Goal: Information Seeking & Learning: Learn about a topic

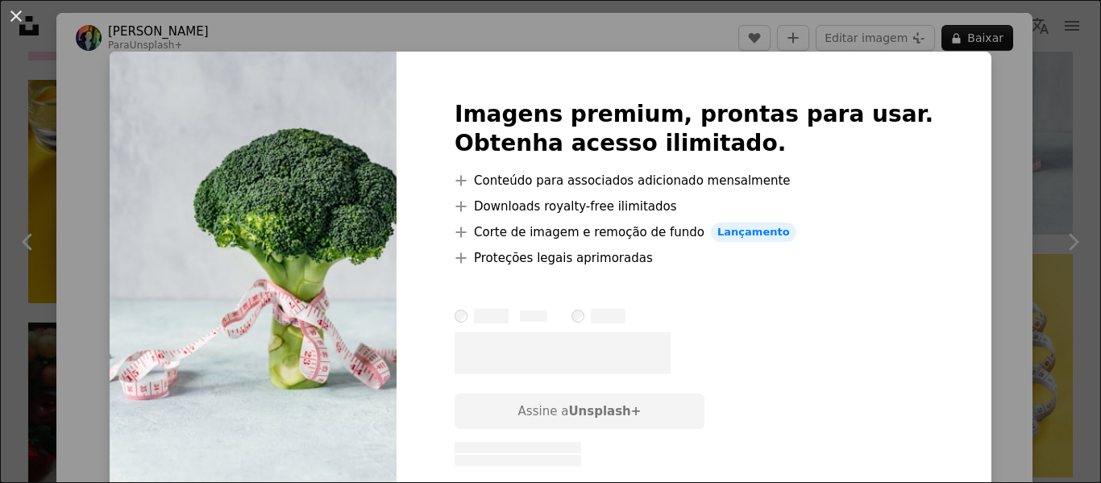
scroll to position [886, 0]
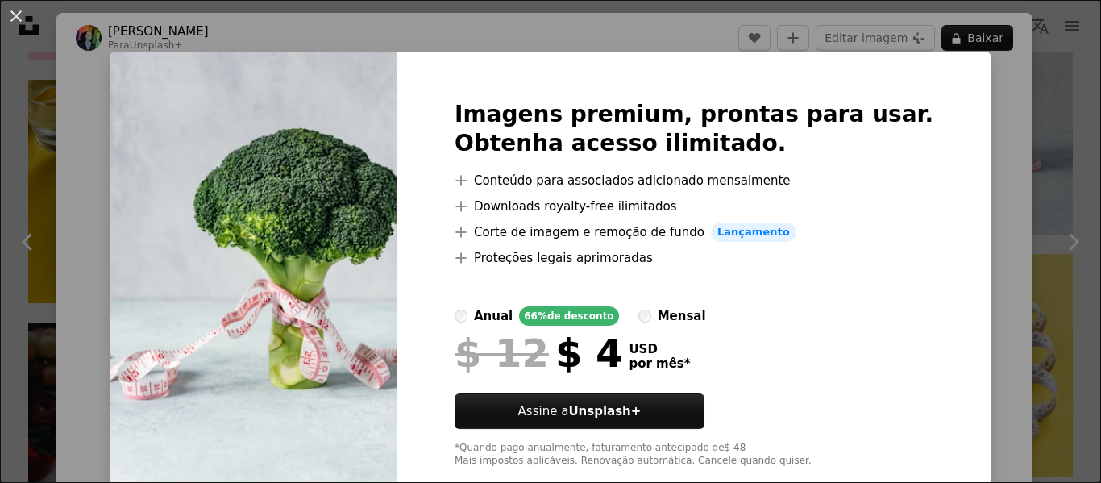
click at [1029, 180] on div "An X shape Imagens premium, prontas para usar. Obtenha acesso ilimitado. A plus…" at bounding box center [550, 241] width 1101 height 483
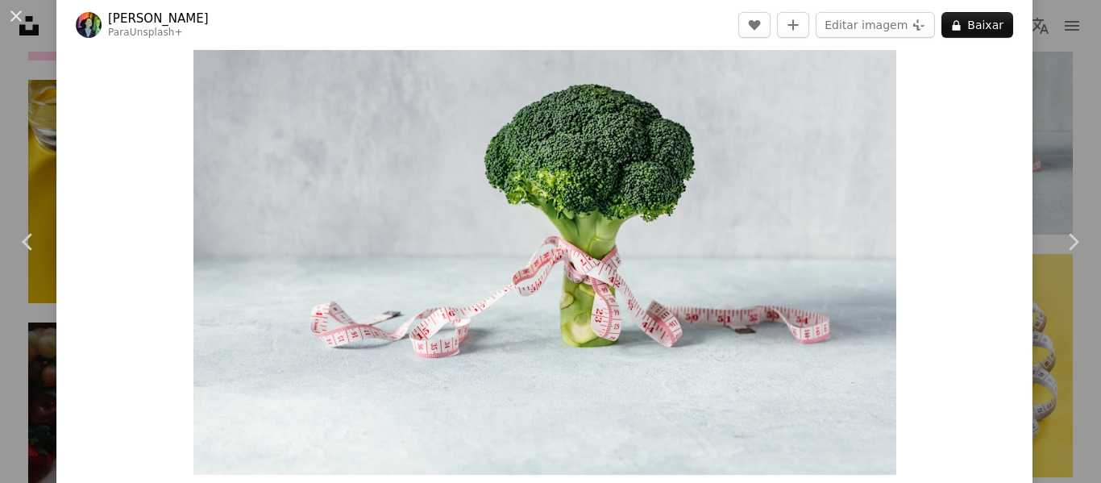
scroll to position [242, 0]
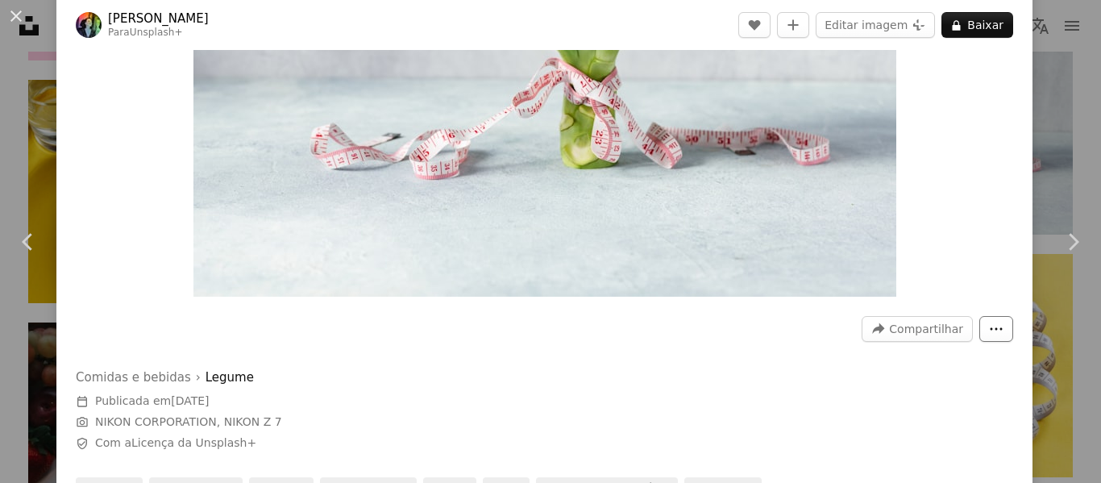
click at [987, 321] on button "More Actions" at bounding box center [996, 329] width 34 height 26
click at [635, 331] on dialog "An X shape Chevron left Chevron right [PERSON_NAME] Para Unsplash+ A heart A pl…" at bounding box center [550, 241] width 1101 height 483
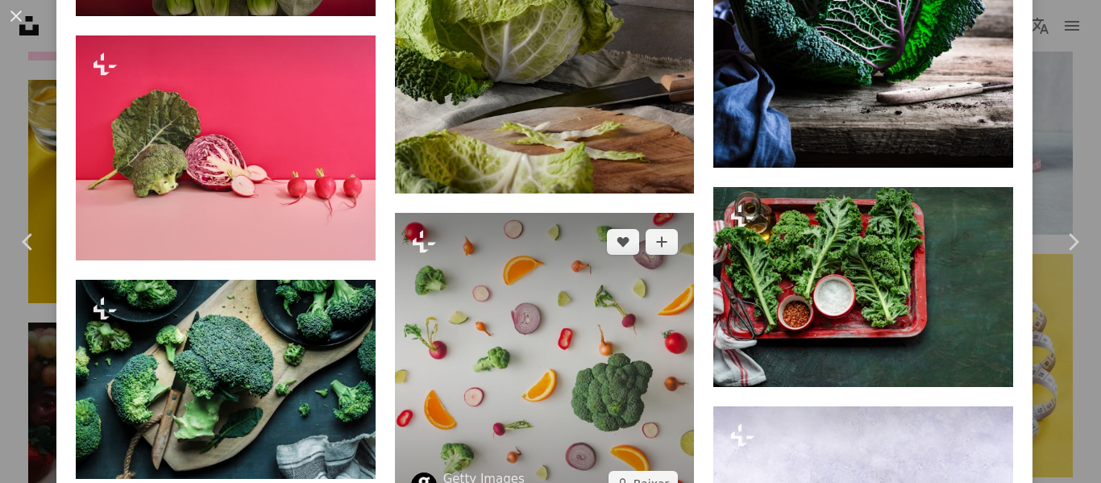
scroll to position [7174, 0]
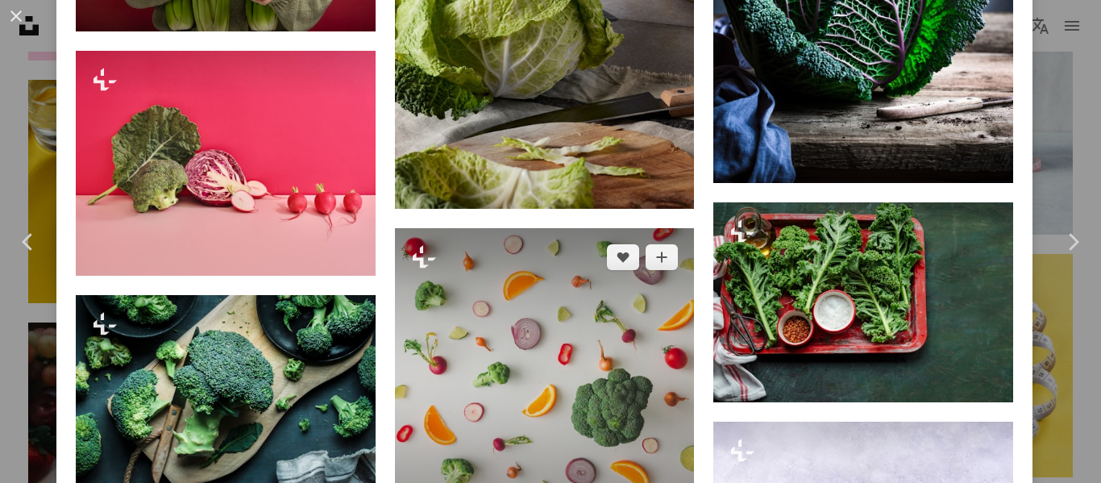
click at [579, 315] on img at bounding box center [545, 378] width 300 height 300
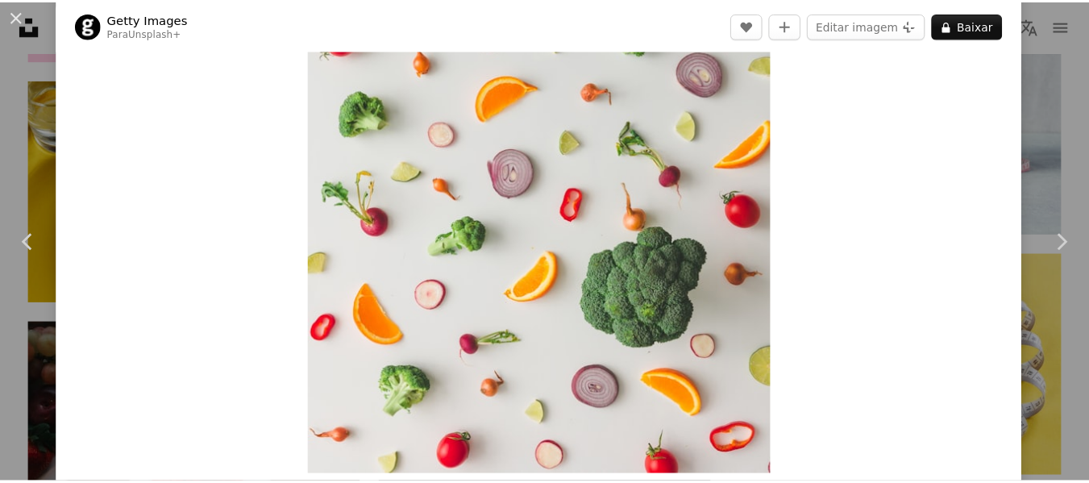
scroll to position [81, 0]
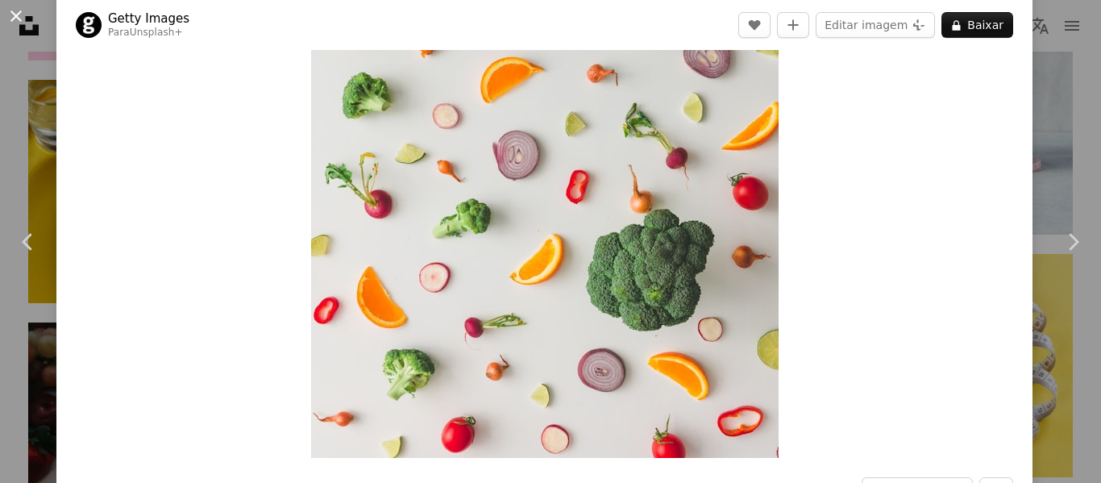
click at [17, 18] on button "An X shape" at bounding box center [15, 15] width 19 height 19
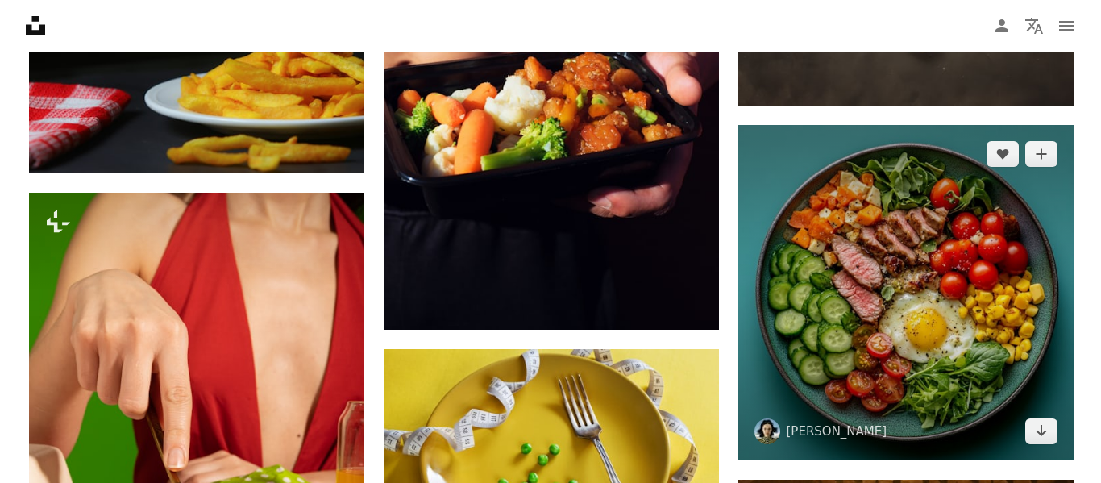
scroll to position [2820, 0]
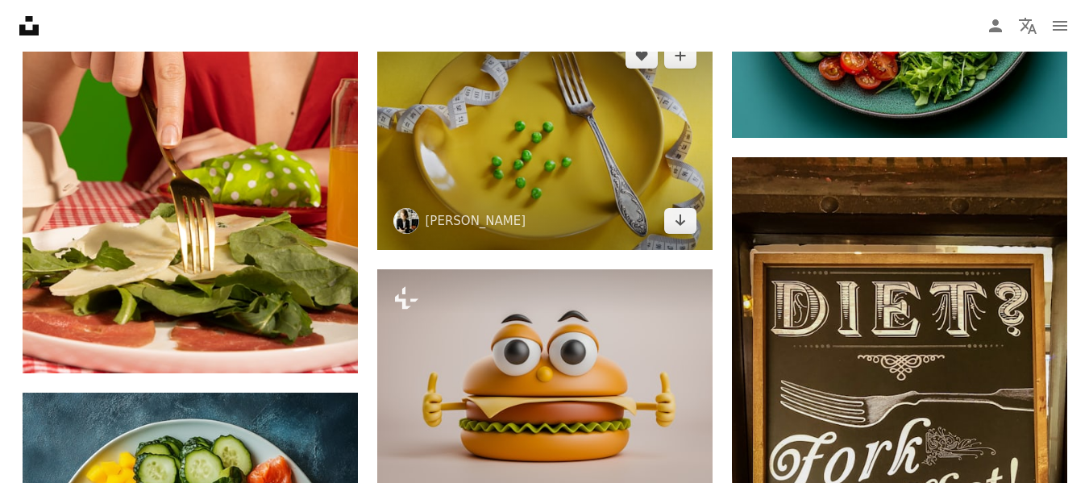
click at [629, 160] on img at bounding box center [544, 138] width 335 height 223
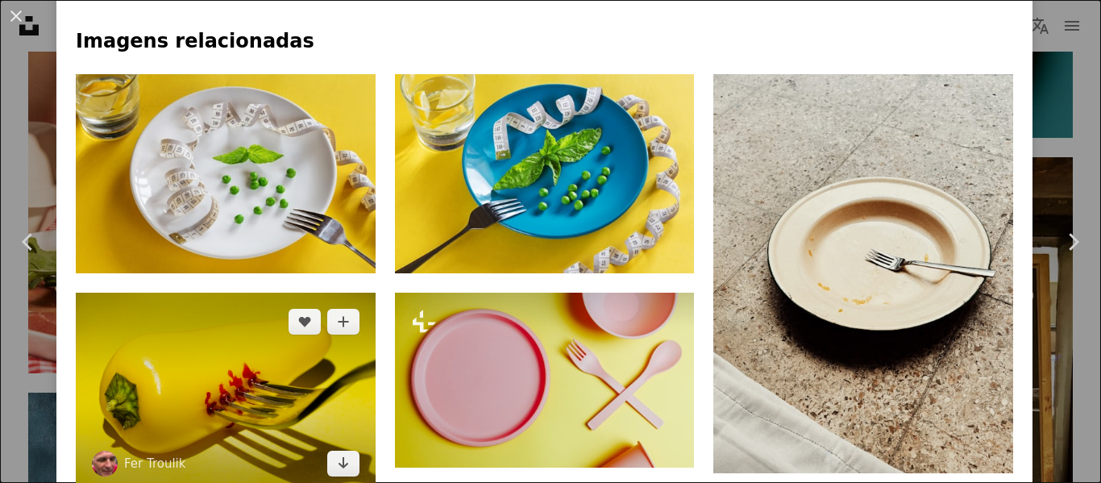
scroll to position [1048, 0]
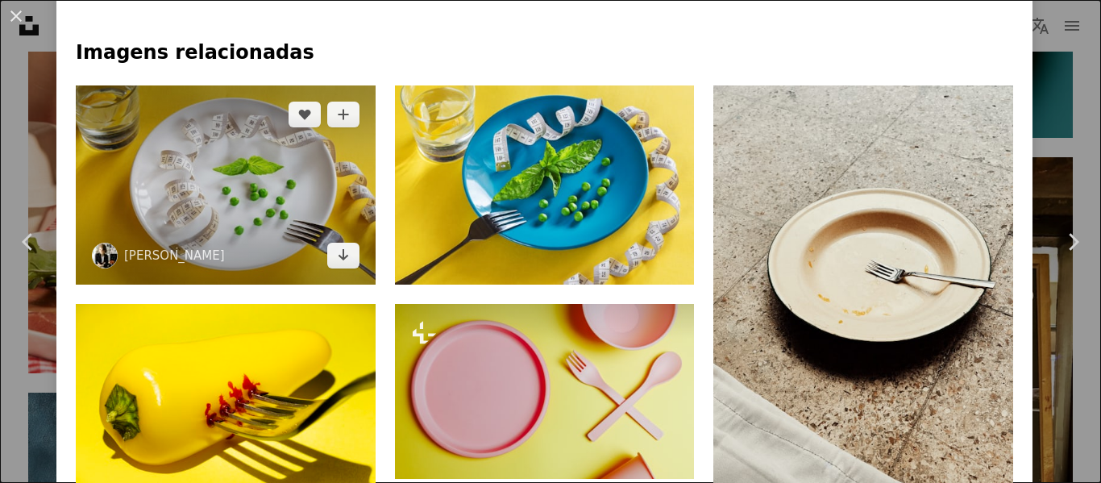
click at [269, 165] on img at bounding box center [226, 185] width 300 height 200
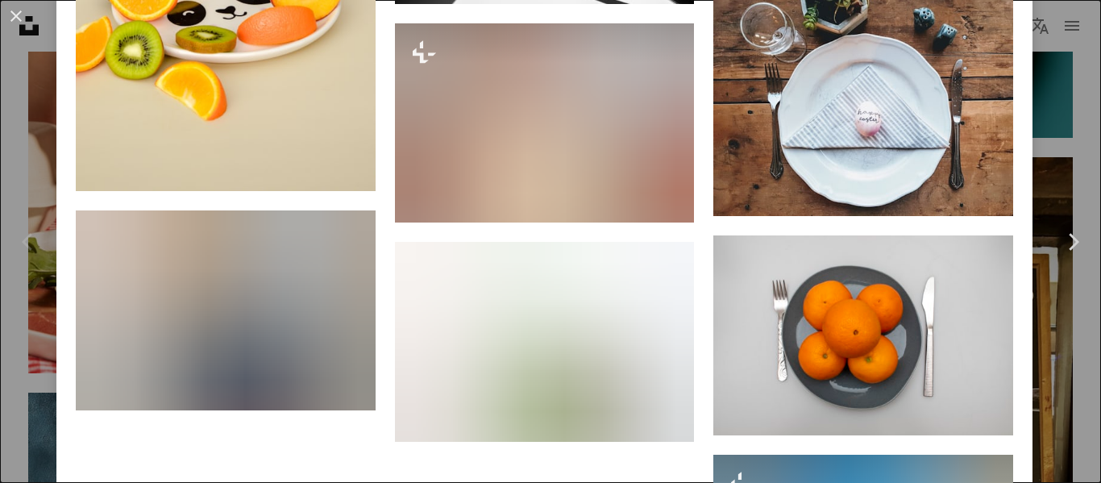
scroll to position [9428, 0]
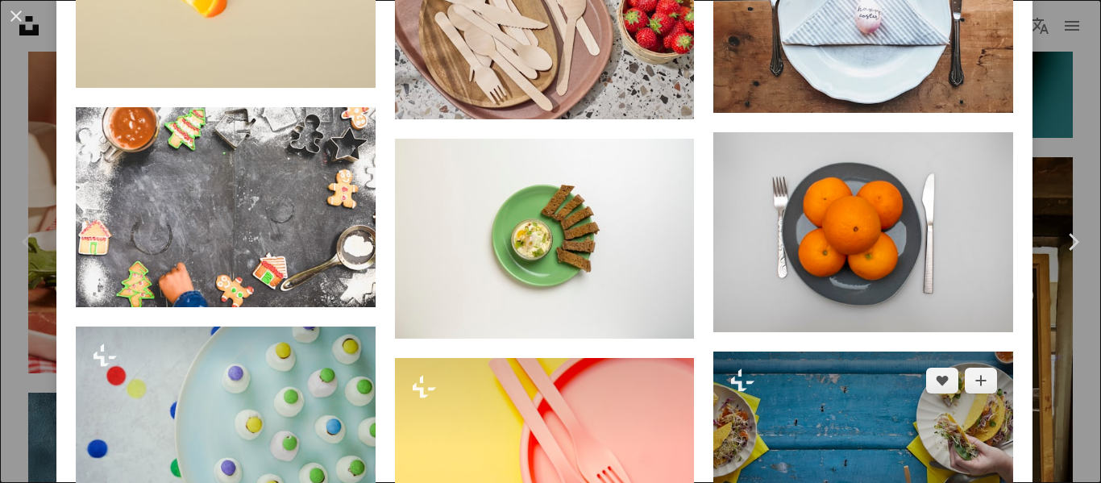
click at [849, 351] on img at bounding box center [863, 452] width 300 height 202
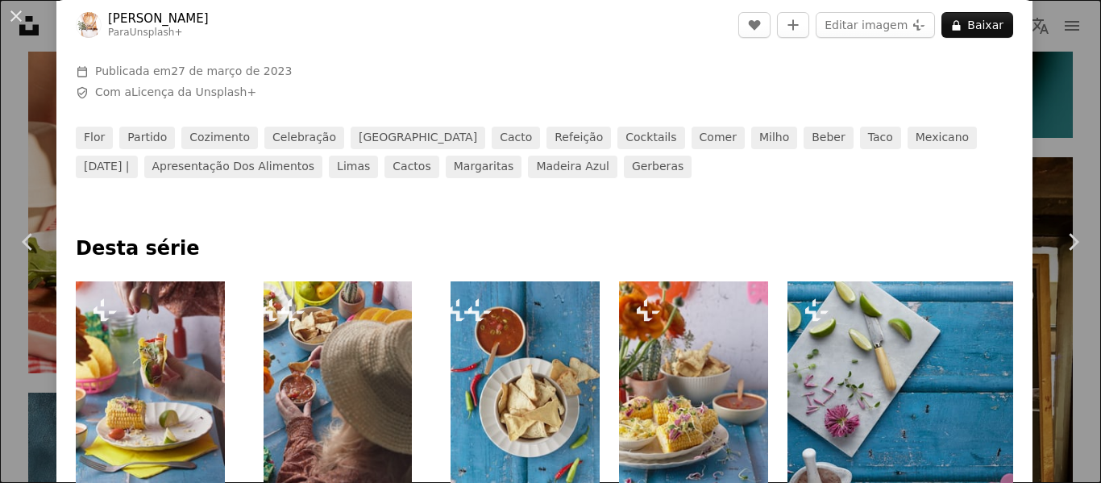
scroll to position [645, 0]
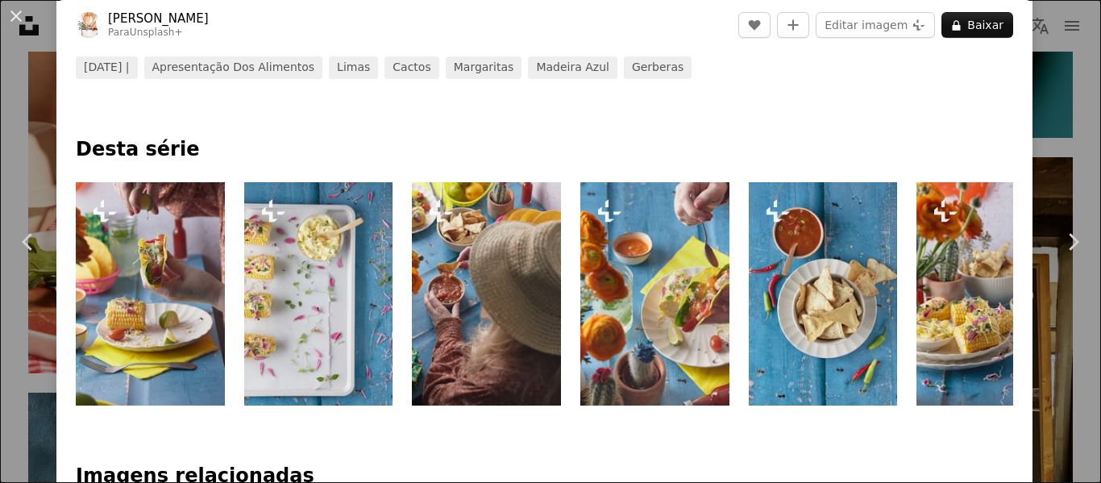
click at [325, 322] on img at bounding box center [318, 293] width 149 height 223
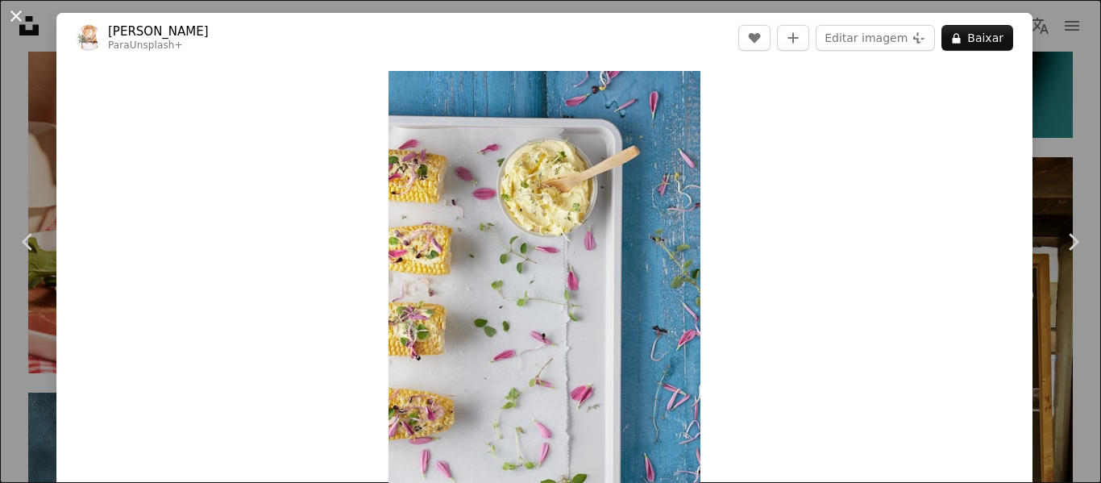
click at [16, 17] on button "An X shape" at bounding box center [15, 15] width 19 height 19
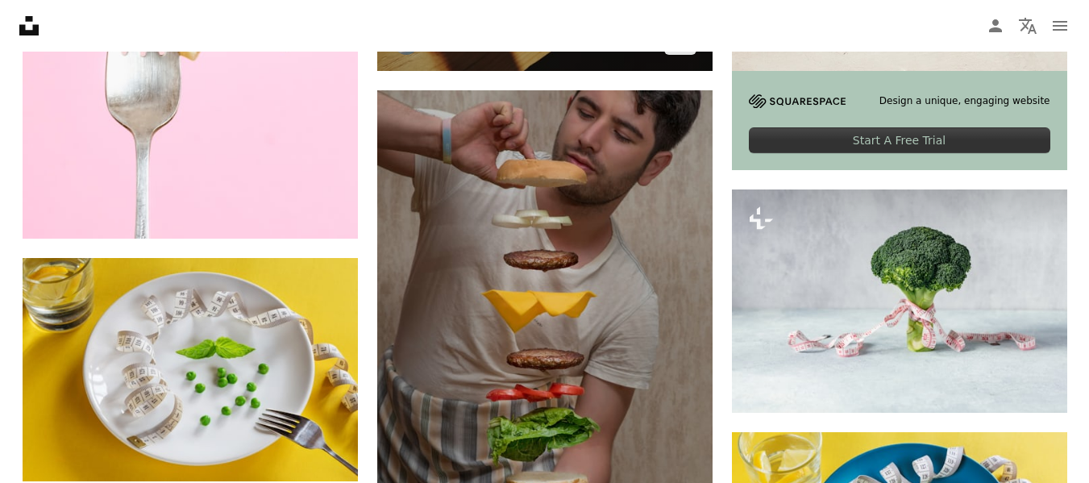
scroll to position [806, 0]
